Goal: Transaction & Acquisition: Subscribe to service/newsletter

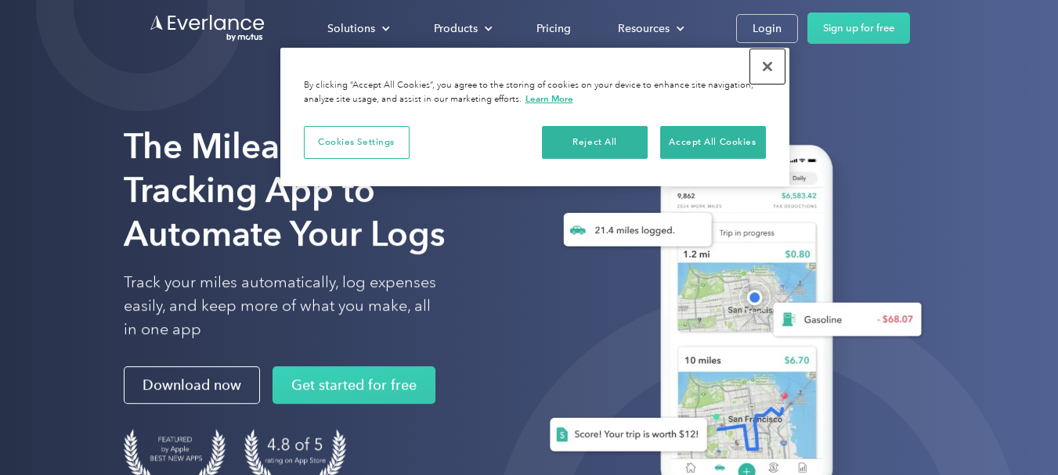
click at [772, 68] on button "Close" at bounding box center [767, 66] width 34 height 34
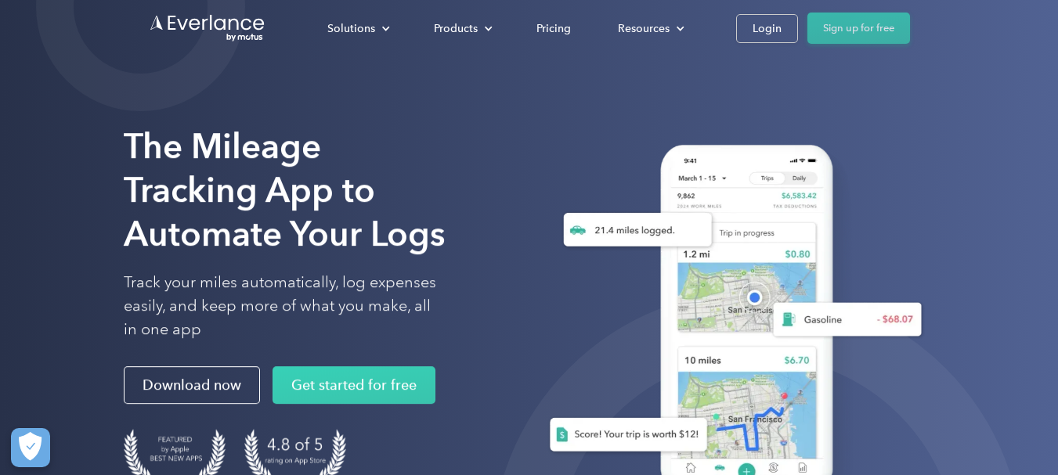
click at [859, 23] on link "Sign up for free" at bounding box center [859, 28] width 103 height 31
